Goal: Answer question/provide support

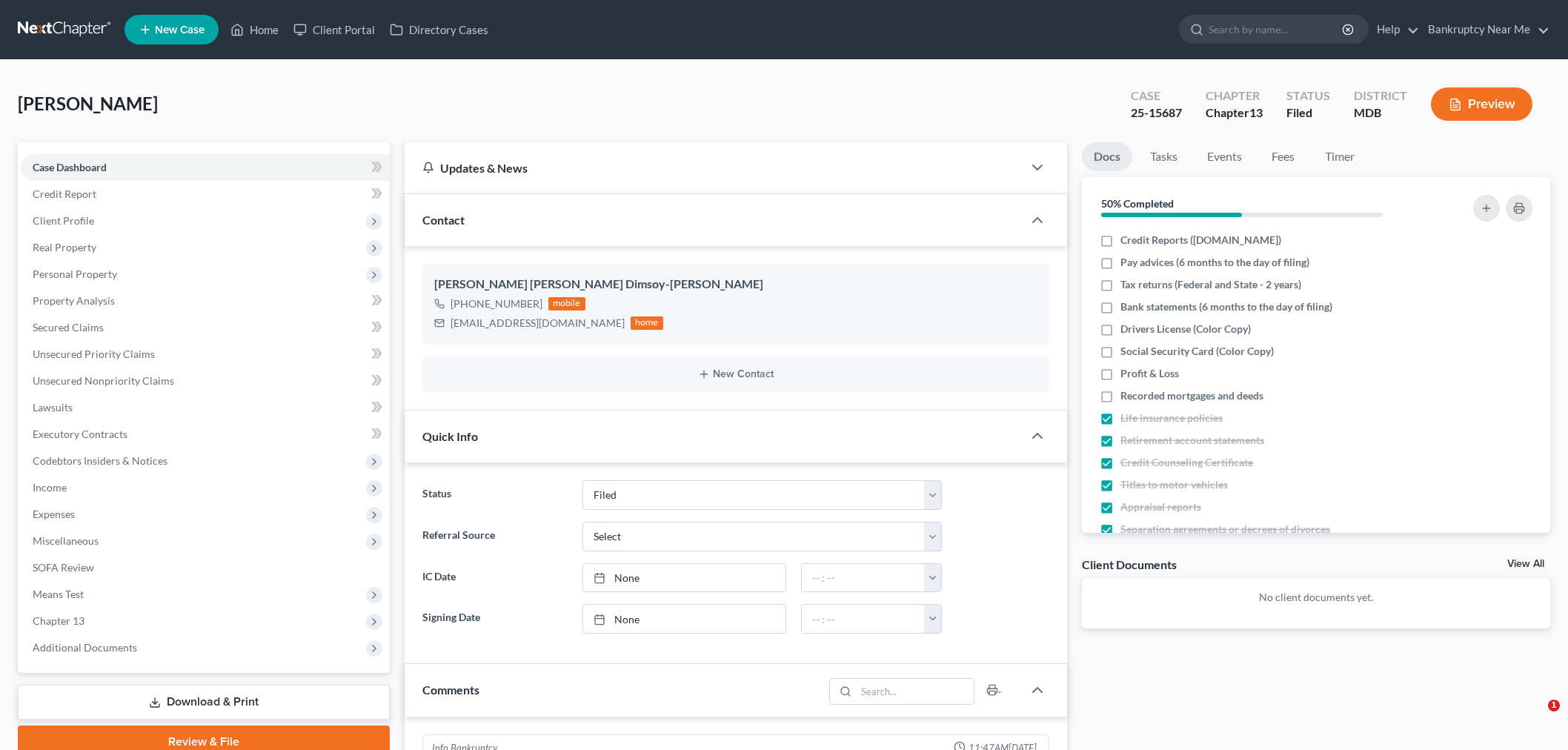
select select "6"
select select "0"
click at [80, 32] on link at bounding box center [65, 30] width 95 height 27
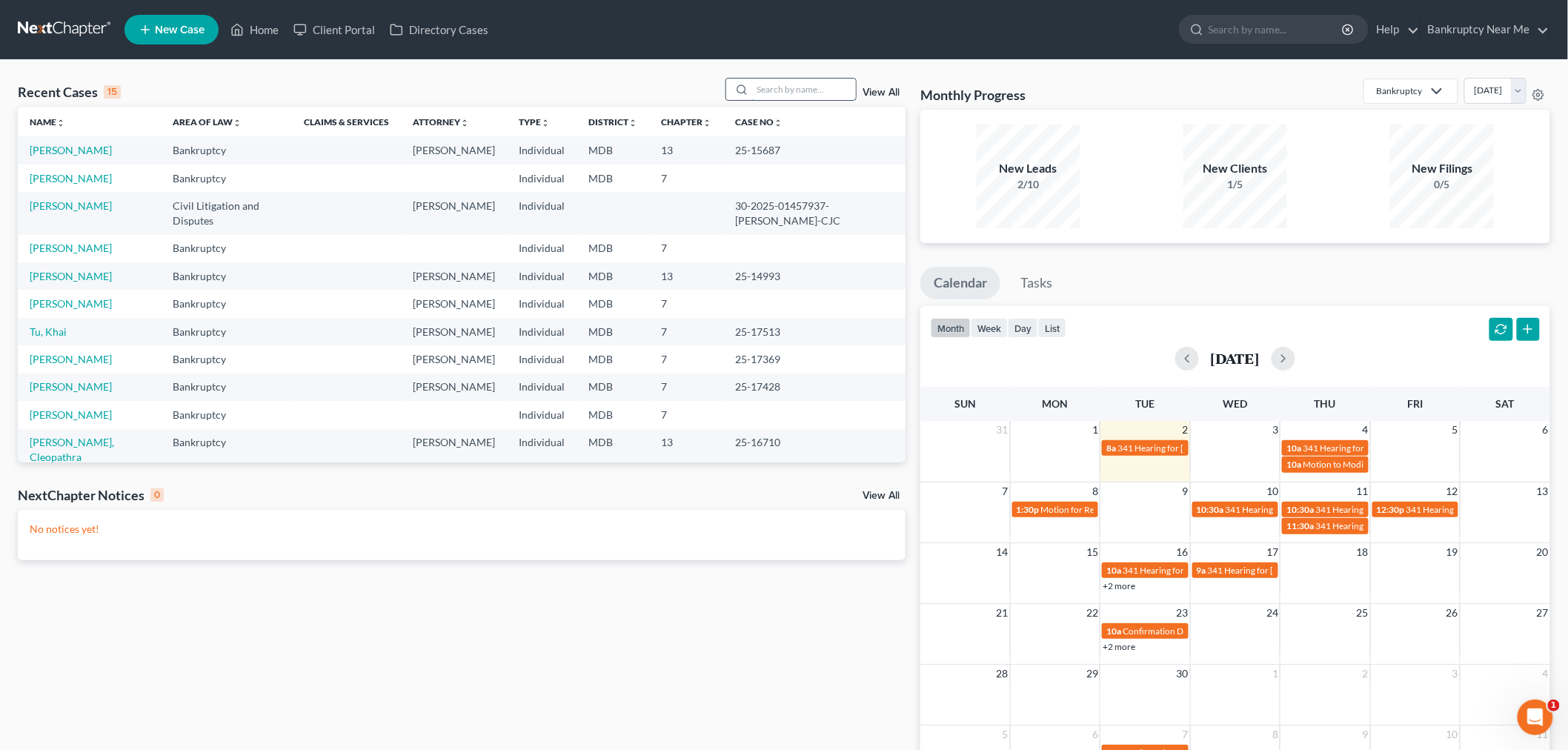
click at [819, 82] on input "search" at bounding box center [803, 90] width 104 height 22
type input "[PERSON_NAME]"
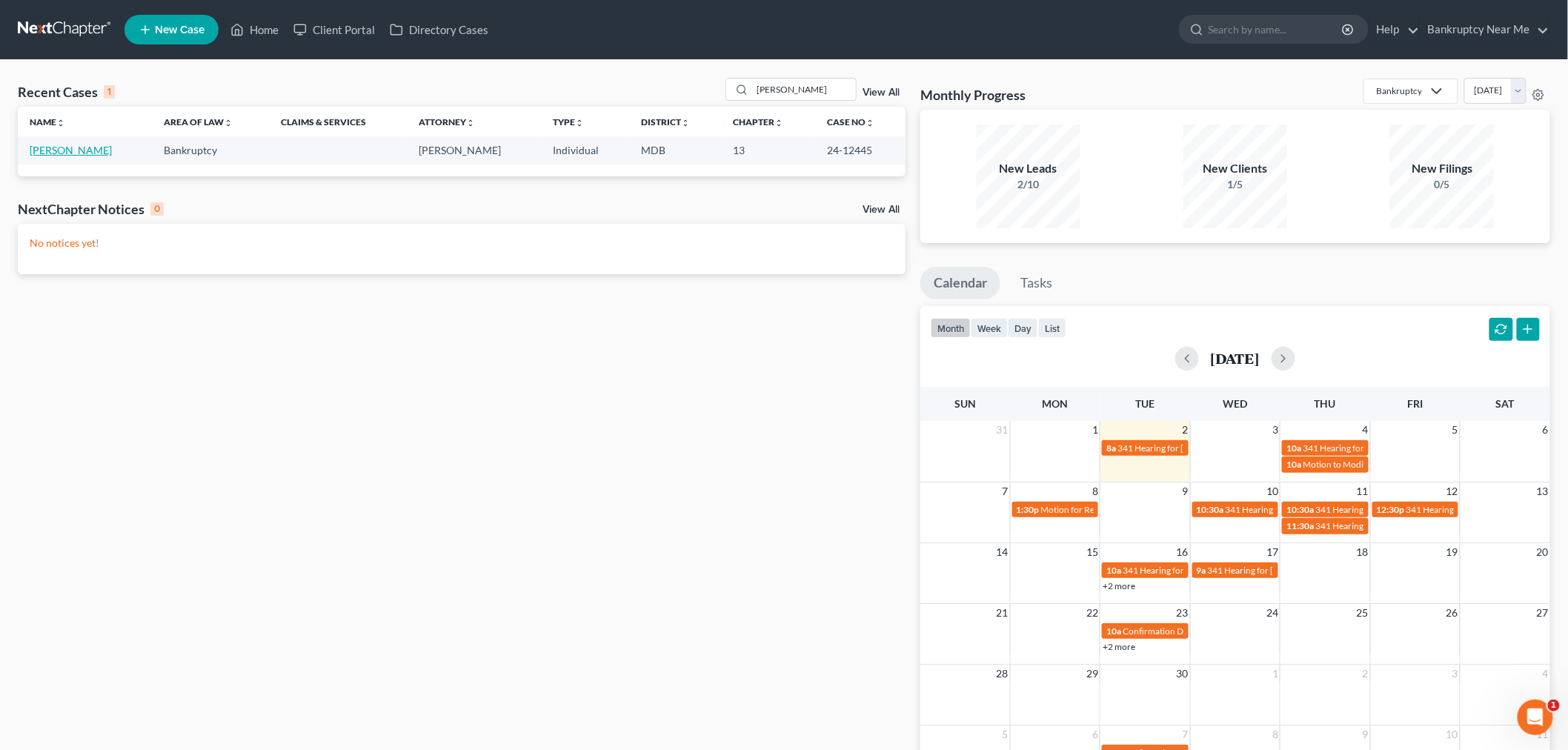
click at [57, 151] on link "[PERSON_NAME]" at bounding box center [70, 150] width 82 height 12
select select "6"
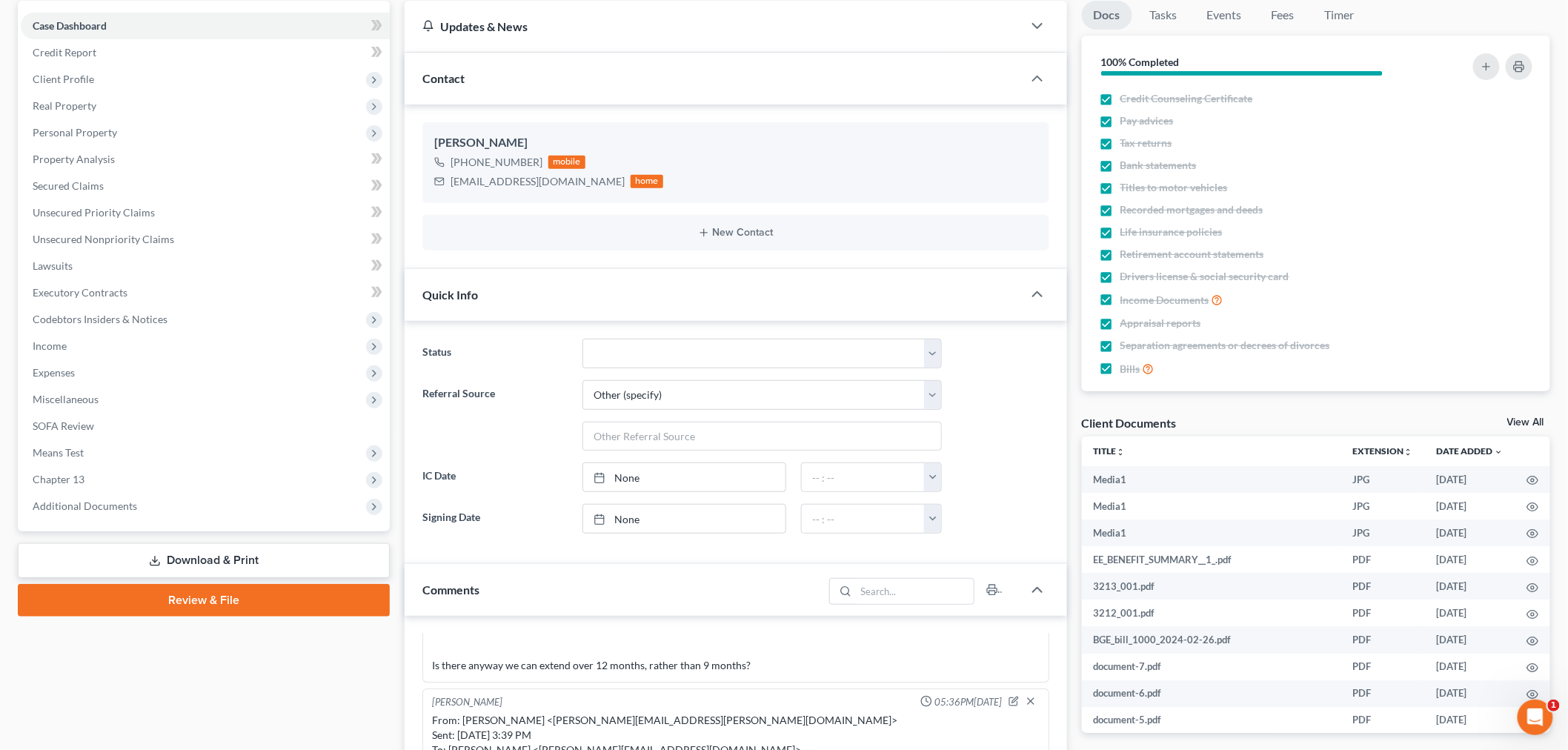
scroll to position [329, 0]
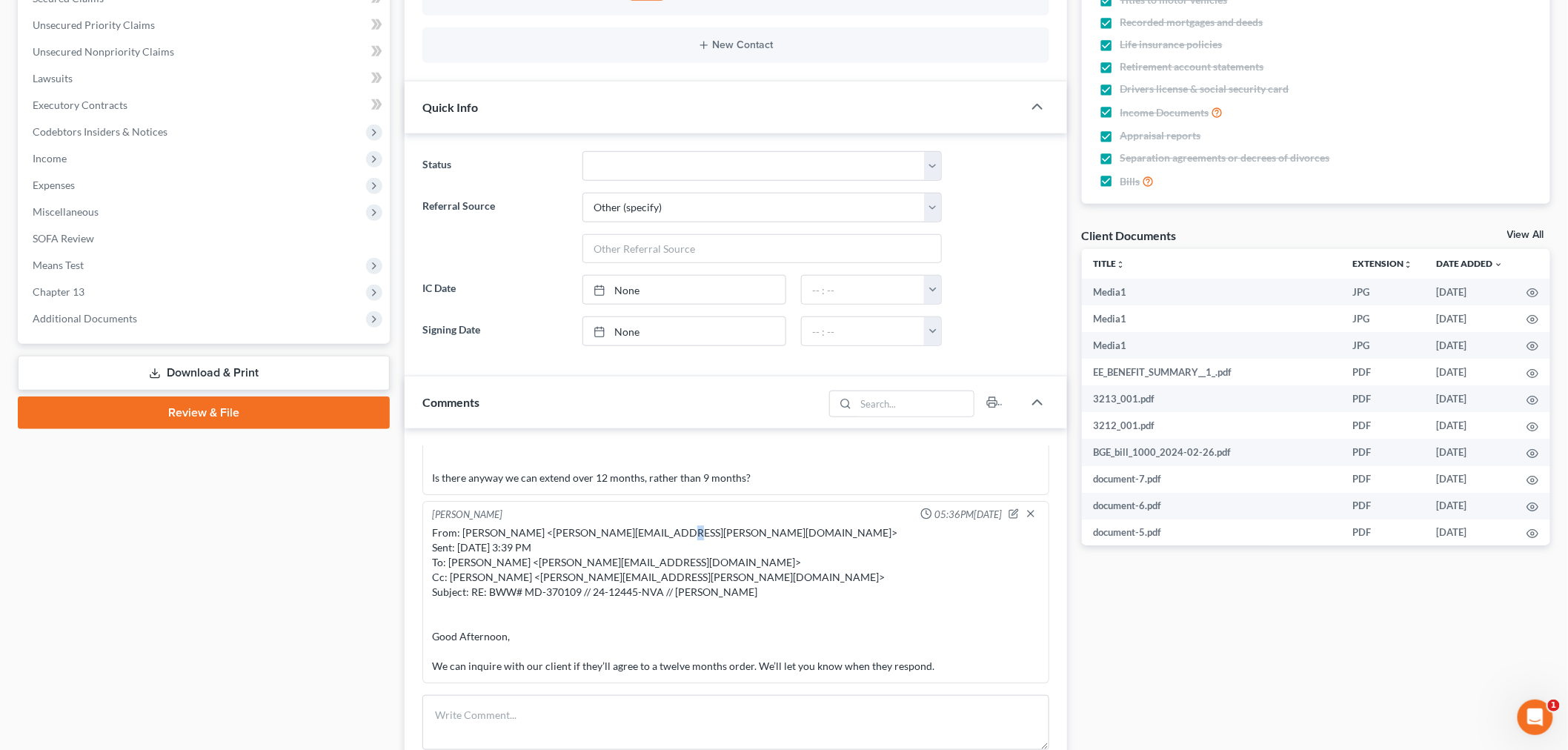
click at [665, 536] on div "From: [PERSON_NAME] <[PERSON_NAME][EMAIL_ADDRESS][PERSON_NAME][DOMAIN_NAME]> Se…" at bounding box center [735, 600] width 607 height 148
click at [667, 535] on div "From: [PERSON_NAME] <[PERSON_NAME][EMAIL_ADDRESS][PERSON_NAME][DOMAIN_NAME]> Se…" at bounding box center [735, 600] width 607 height 148
drag, startPoint x: 667, startPoint y: 532, endPoint x: 540, endPoint y: 534, distance: 127.0
click at [540, 534] on div "From: [PERSON_NAME] <[PERSON_NAME][EMAIL_ADDRESS][PERSON_NAME][DOMAIN_NAME]> Se…" at bounding box center [735, 600] width 607 height 148
copy div "[PERSON_NAME][EMAIL_ADDRESS][PERSON_NAME][DOMAIN_NAME]"
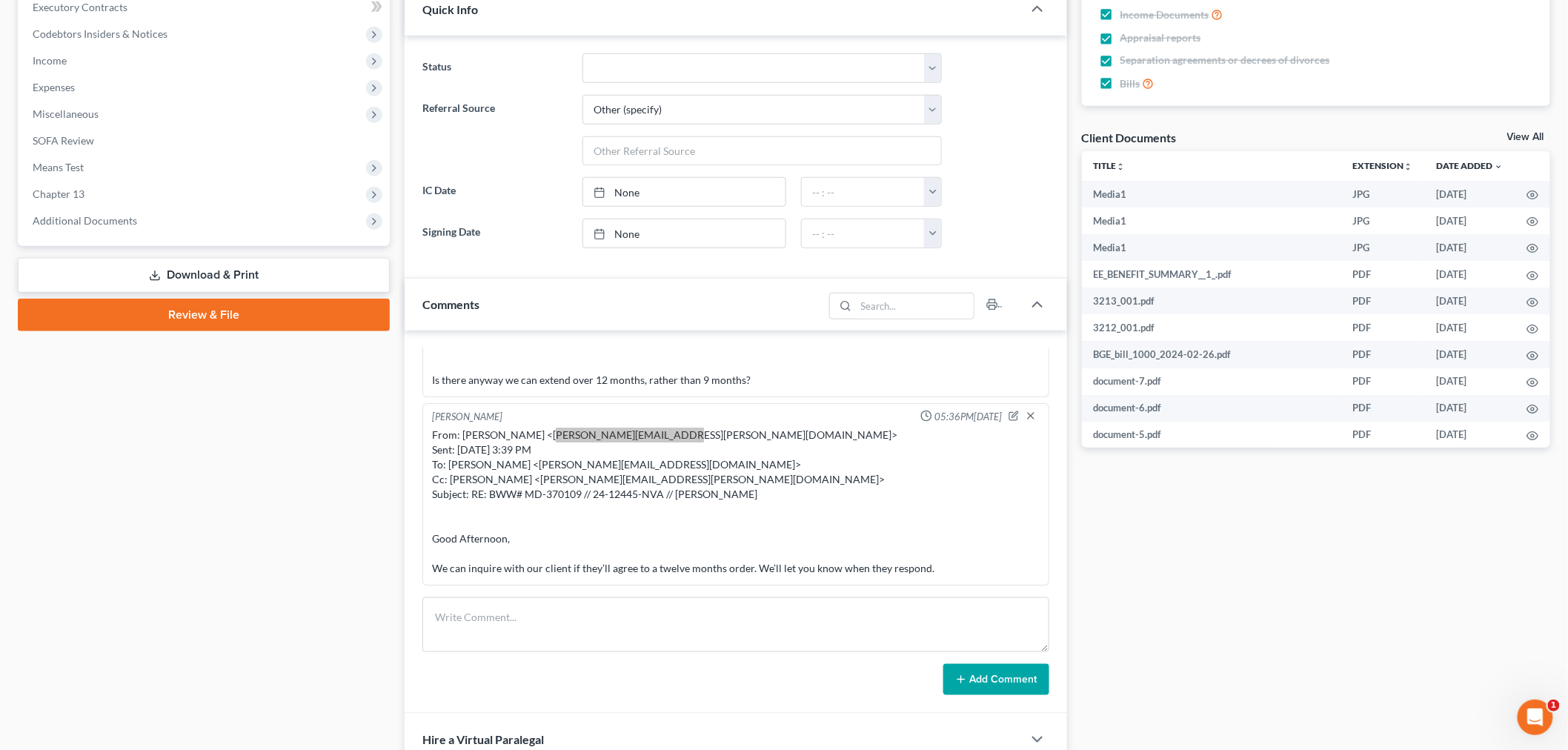
scroll to position [575, 0]
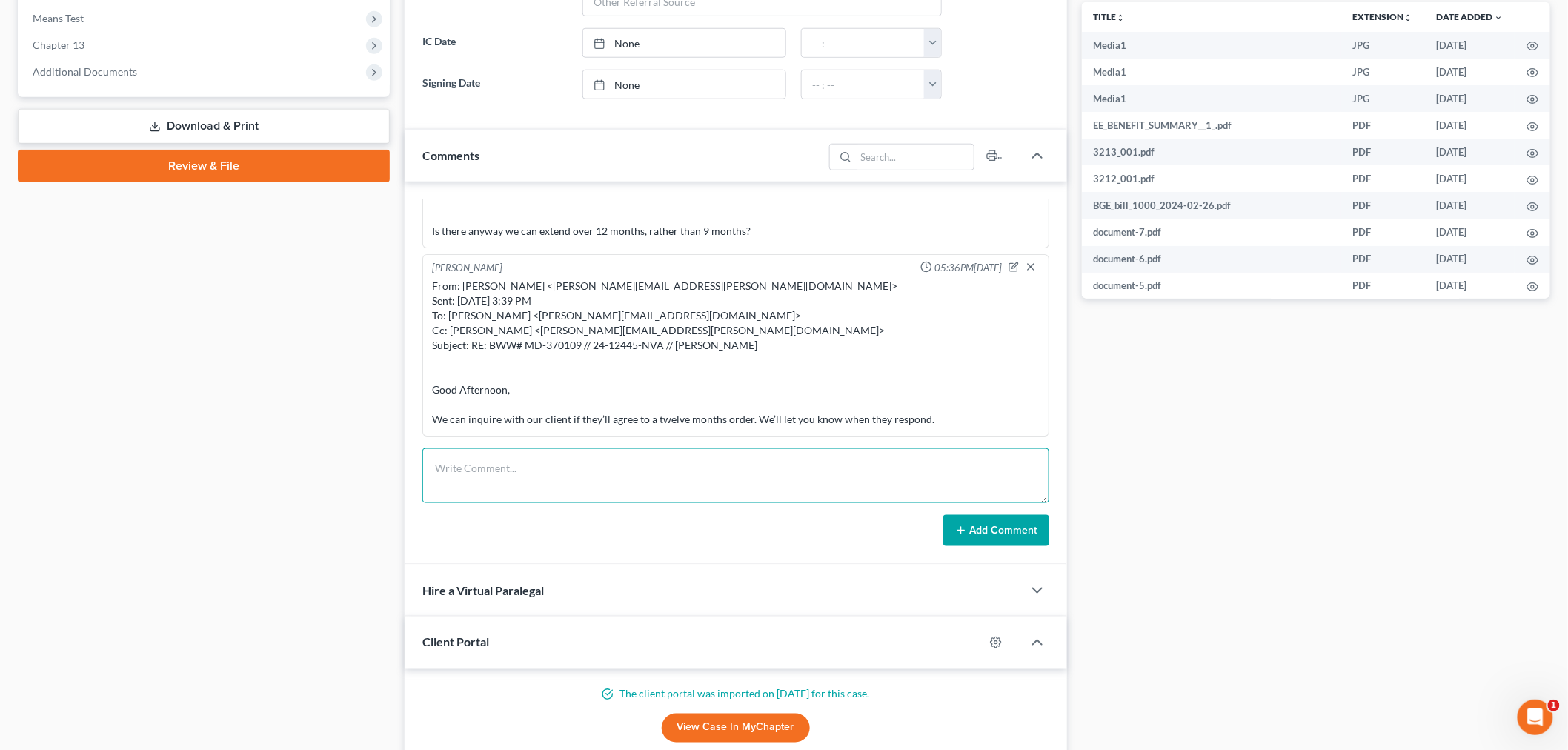
drag, startPoint x: 735, startPoint y: 478, endPoint x: 770, endPoint y: 486, distance: 35.9
click at [737, 478] on textarea at bounding box center [736, 476] width 627 height 55
paste textarea "________________________________________ From: [PERSON_NAME] <[PERSON_NAME][EMA…"
type textarea "________________________________________ From: [PERSON_NAME] <[PERSON_NAME][EMA…"
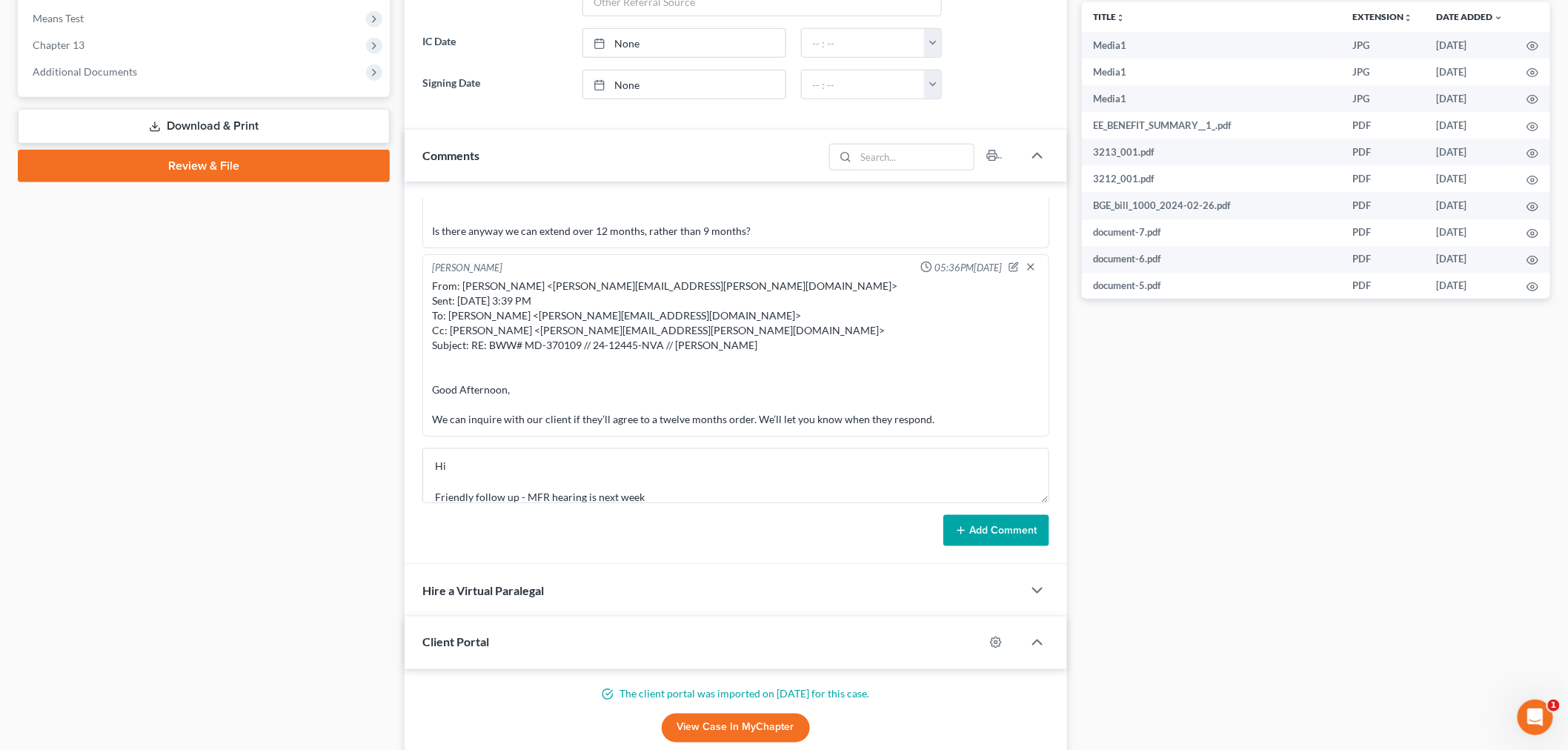
click at [996, 543] on button "Add Comment" at bounding box center [996, 530] width 106 height 31
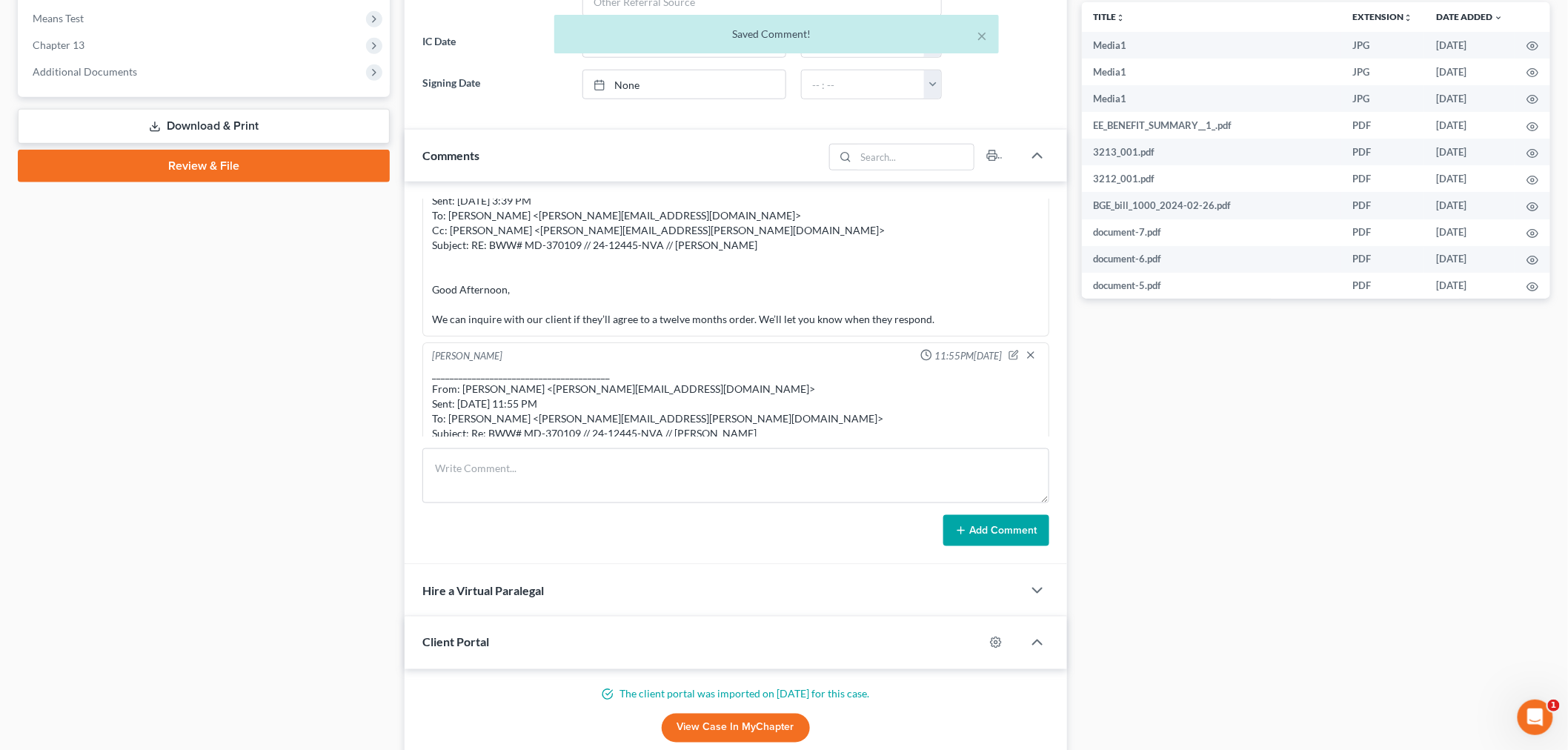
scroll to position [18960, 0]
